Goal: Transaction & Acquisition: Purchase product/service

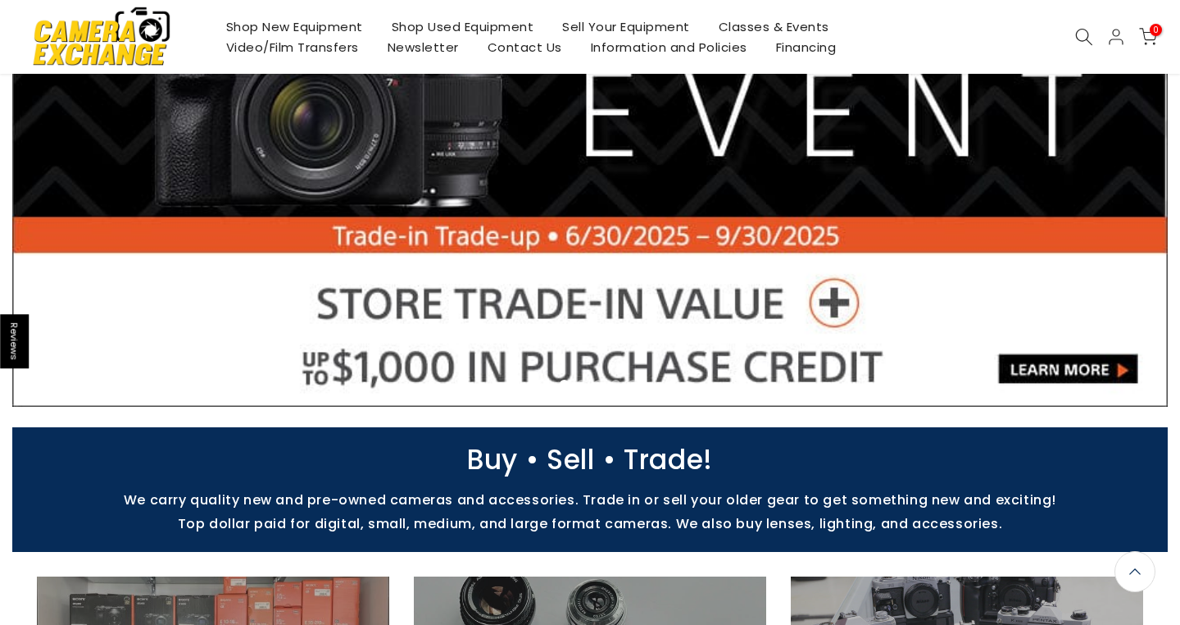
scroll to position [374, 0]
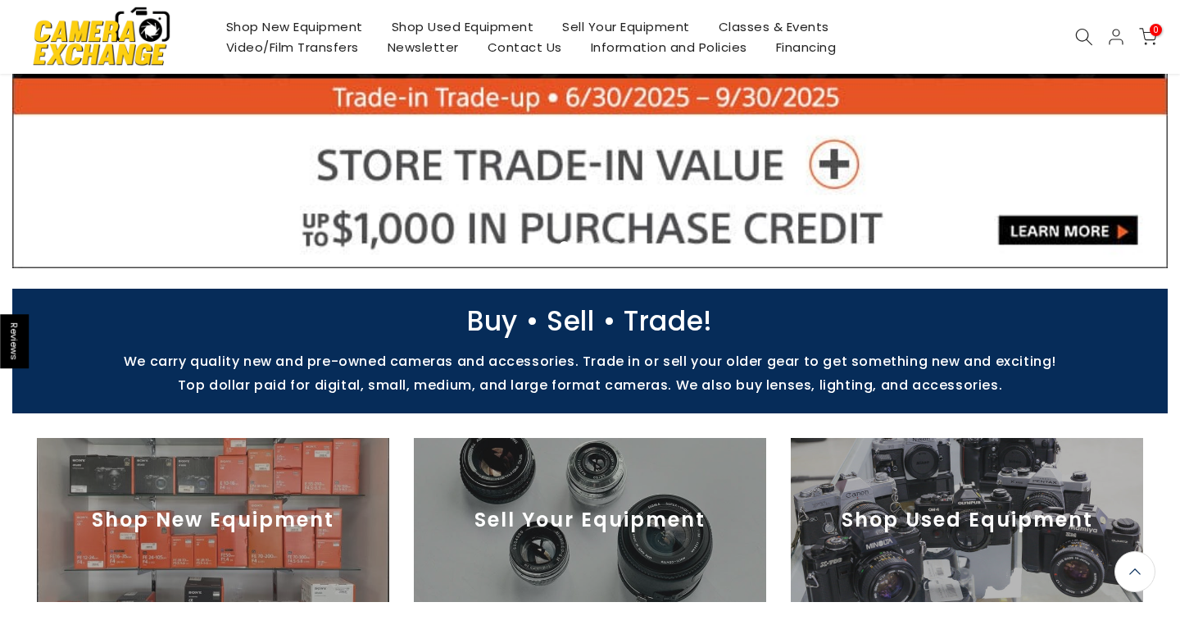
click at [228, 519] on img at bounding box center [213, 520] width 352 height 164
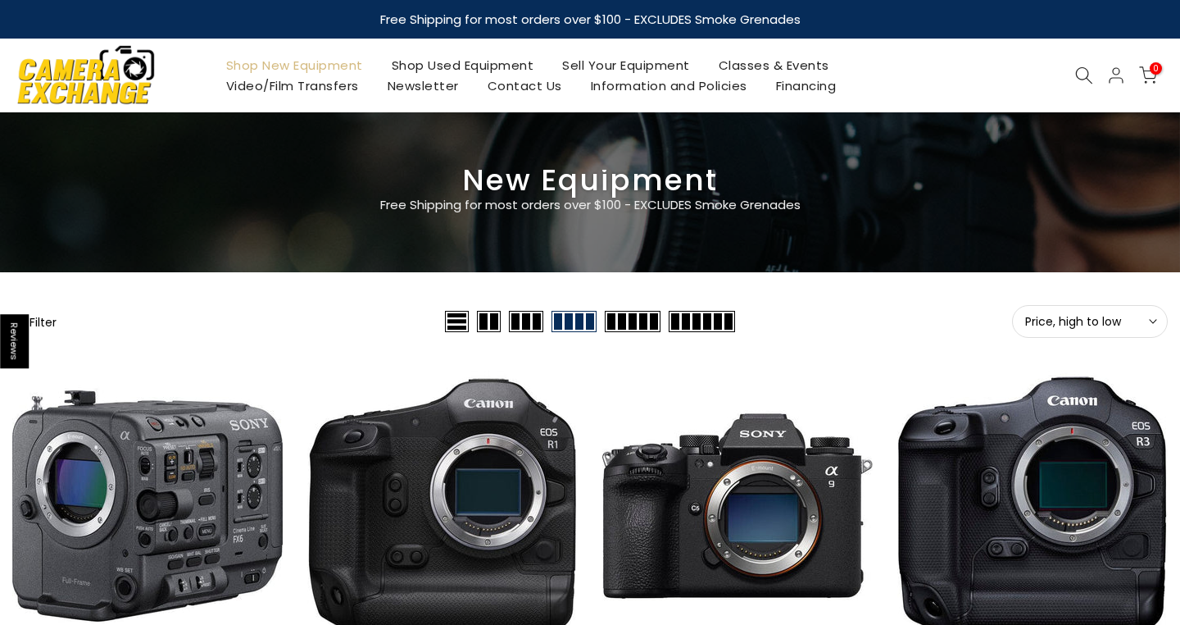
click at [1096, 84] on div at bounding box center [1084, 75] width 31 height 18
click at [1081, 77] on icon at bounding box center [1084, 75] width 18 height 18
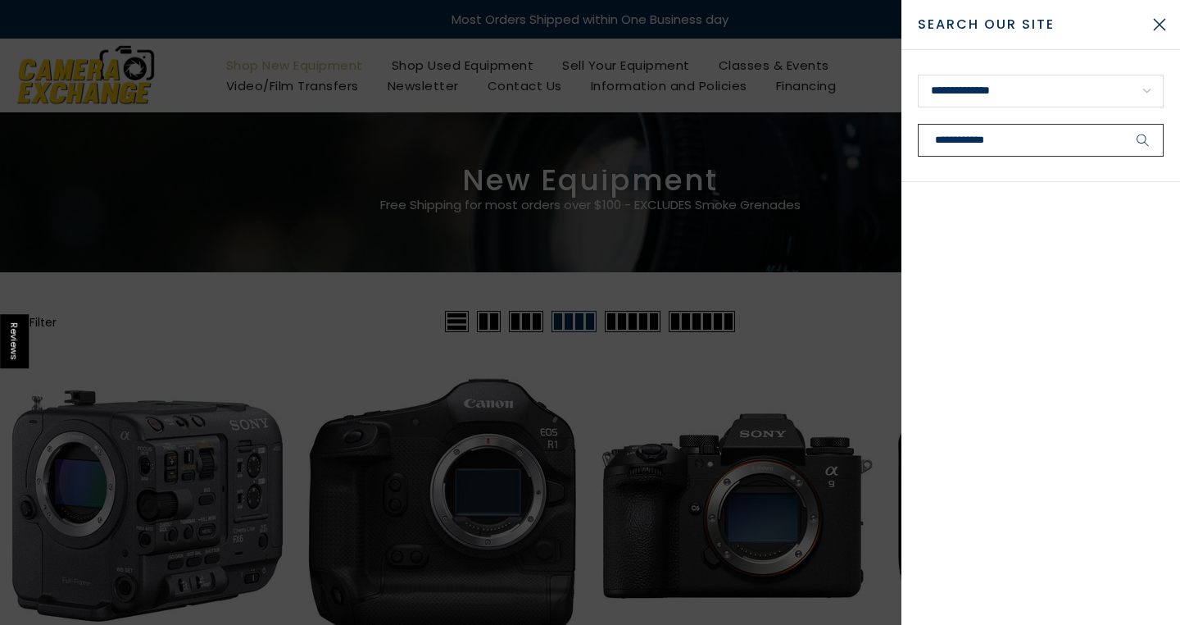
type input "**********"
click at [1143, 140] on button "submit" at bounding box center [1143, 140] width 41 height 33
